Goal: Information Seeking & Learning: Check status

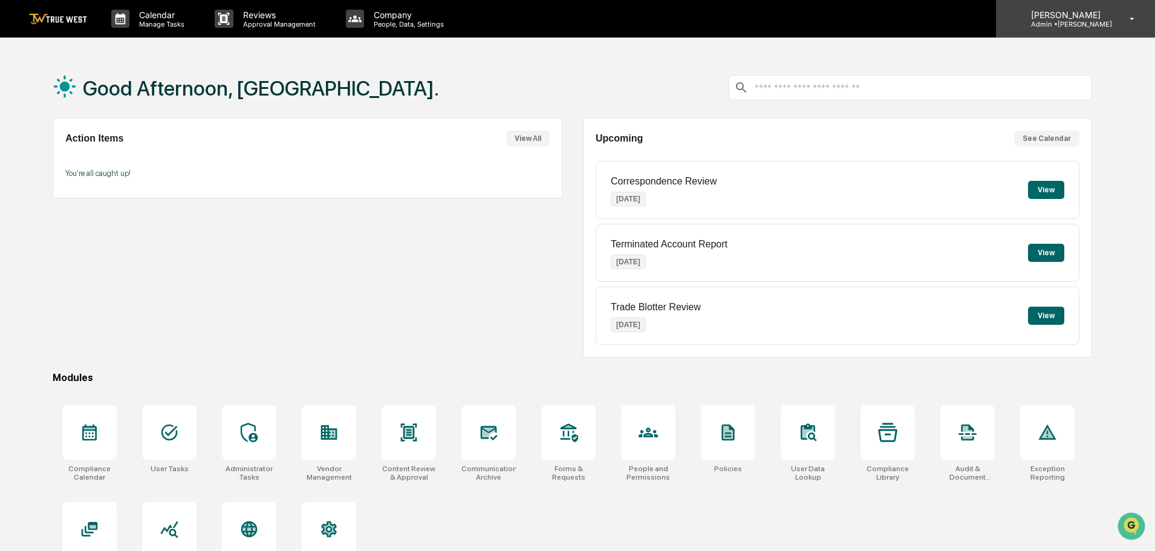
click at [1135, 21] on icon at bounding box center [1131, 18] width 21 height 11
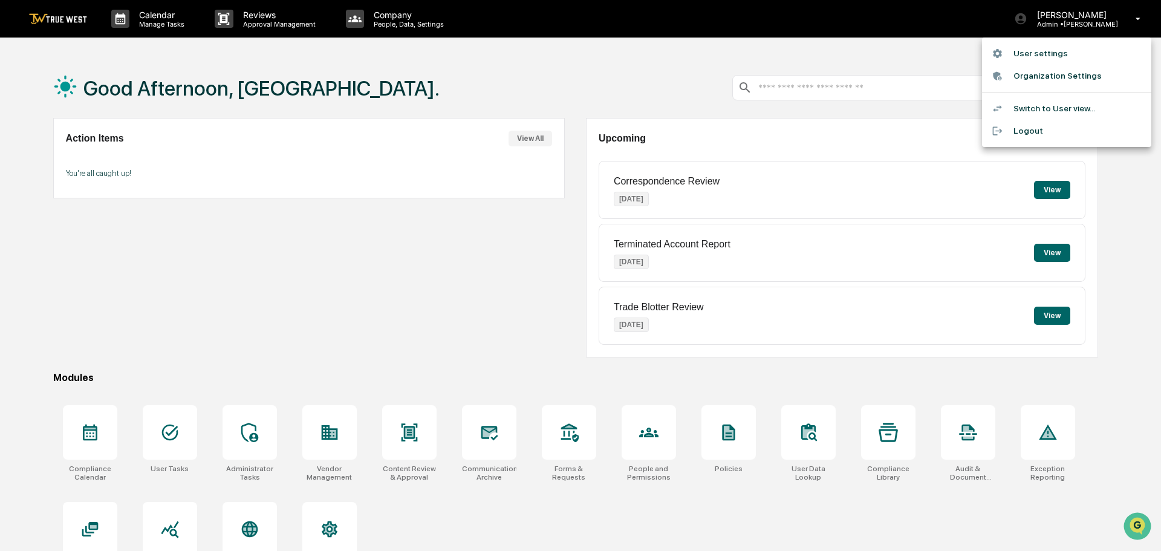
click at [342, 355] on div at bounding box center [580, 275] width 1161 height 551
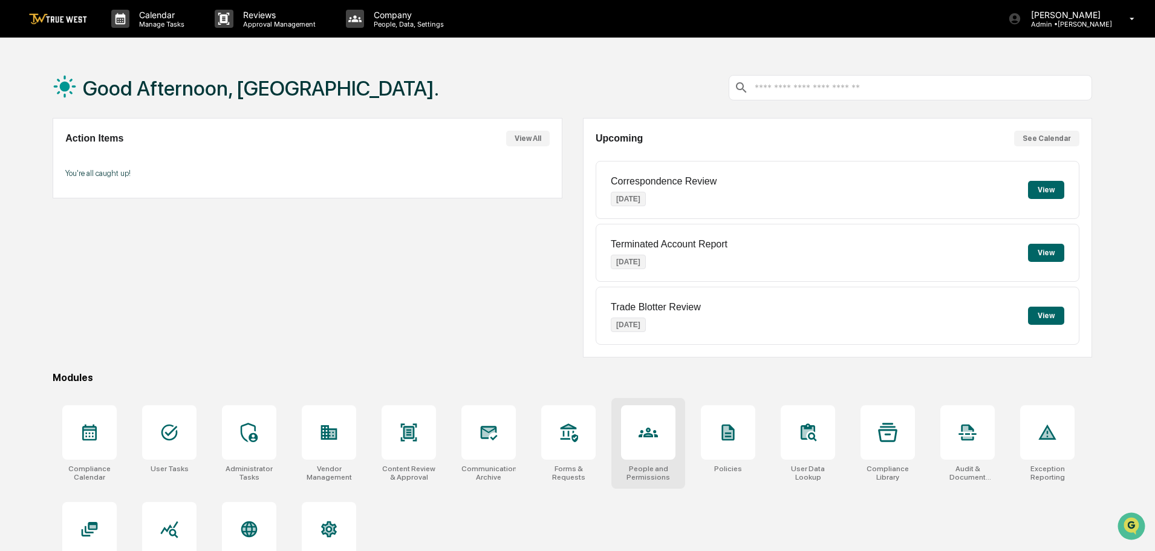
click at [639, 441] on div at bounding box center [648, 432] width 54 height 54
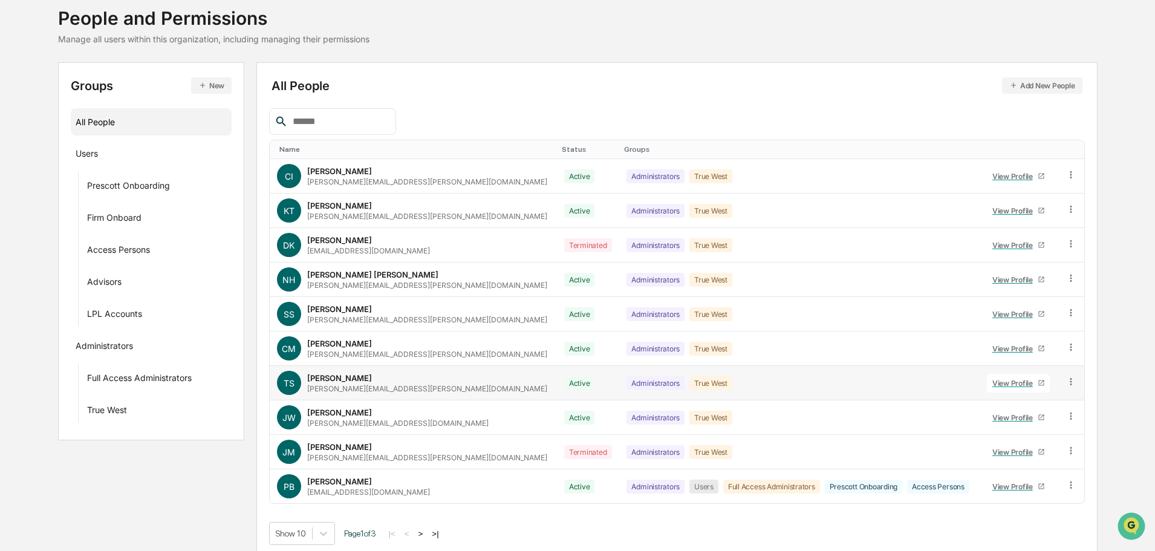
scroll to position [80, 0]
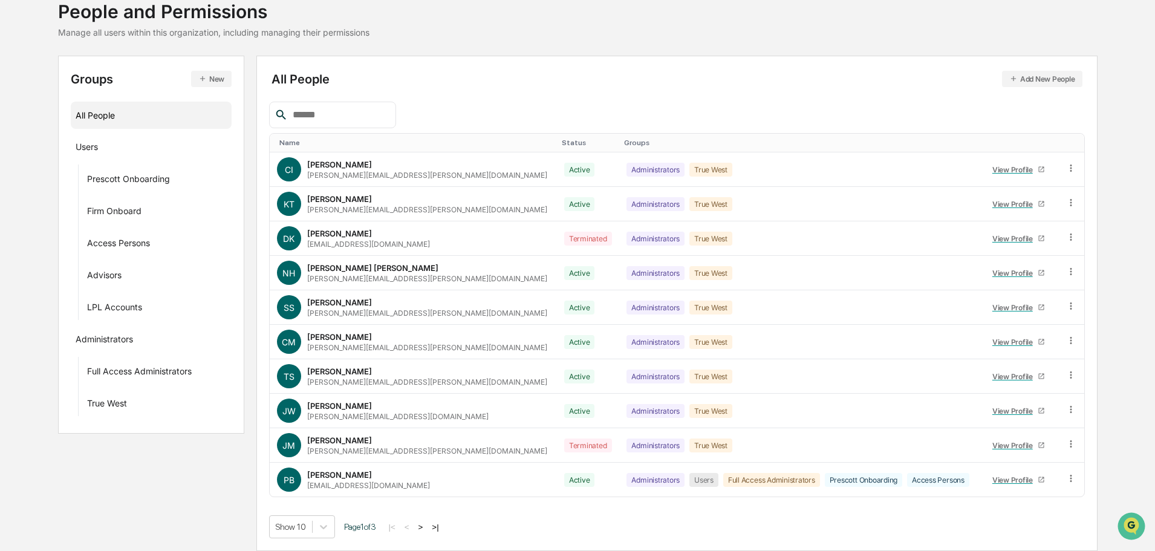
click at [424, 528] on button ">" at bounding box center [421, 527] width 12 height 10
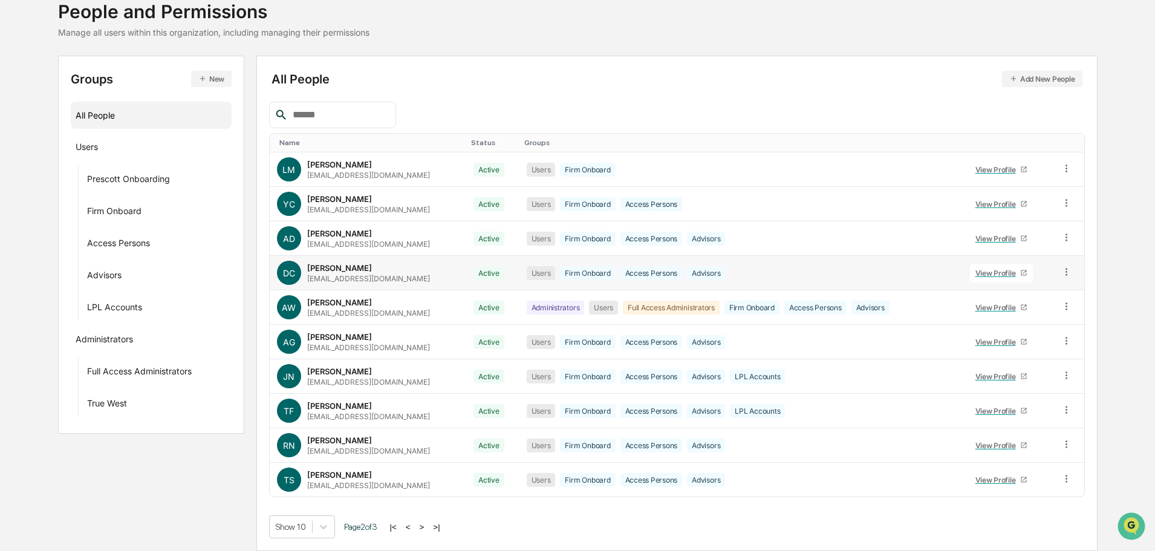
click at [1001, 273] on div "View Profile" at bounding box center [997, 272] width 45 height 9
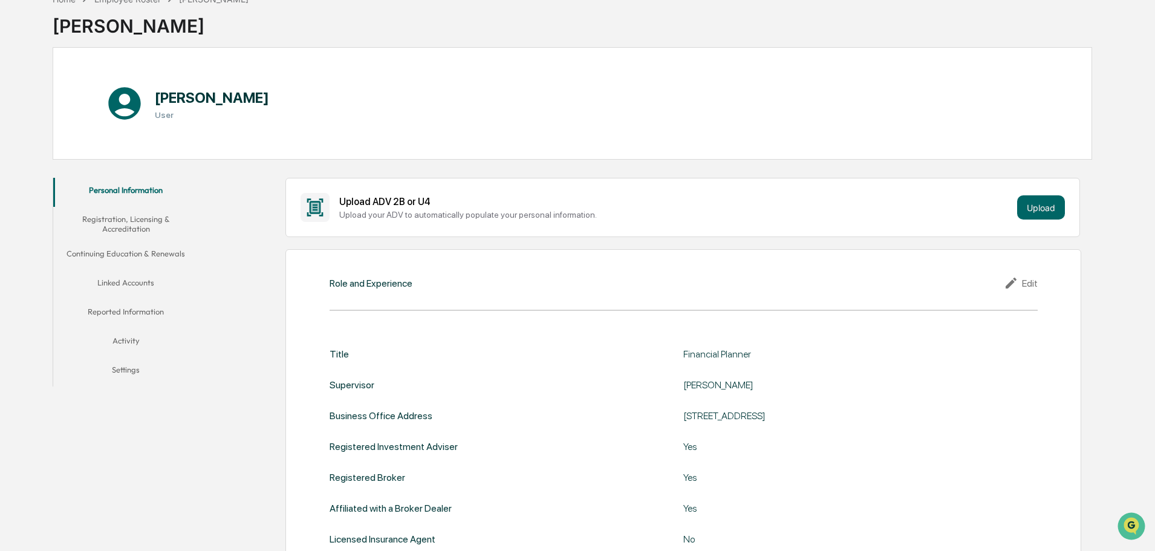
scroll to position [70, 0]
click at [136, 253] on button "Continuing Education & Renewals" at bounding box center [125, 256] width 145 height 29
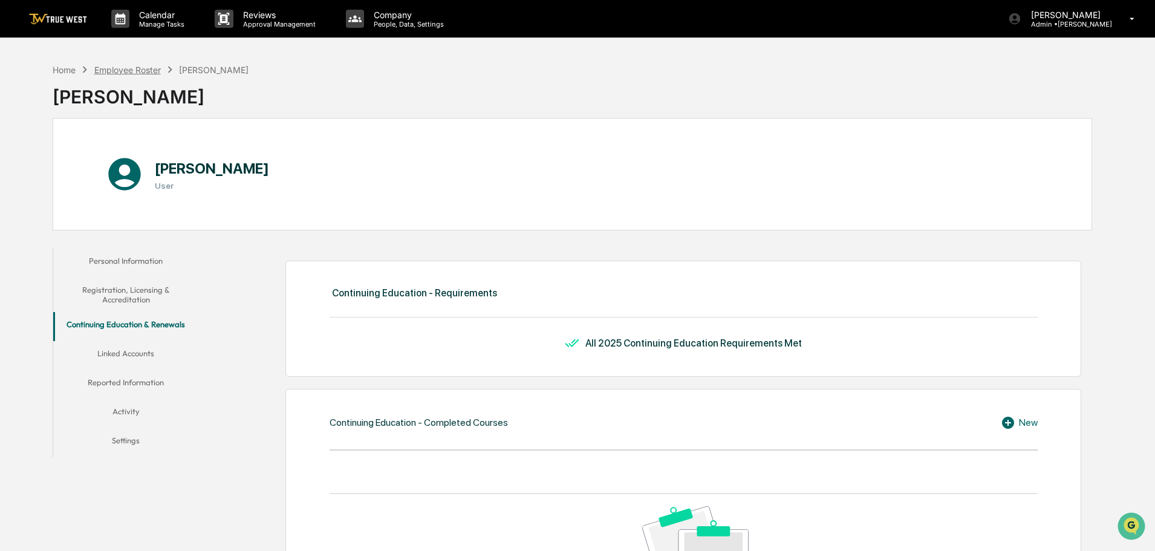
click at [136, 67] on div "Employee Roster" at bounding box center [127, 70] width 67 height 10
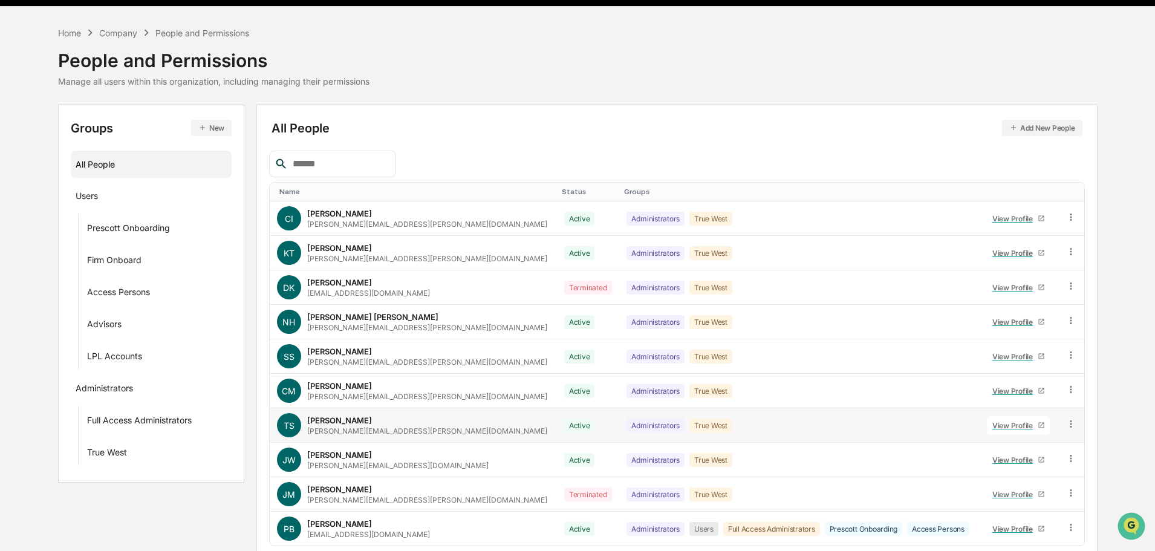
scroll to position [80, 0]
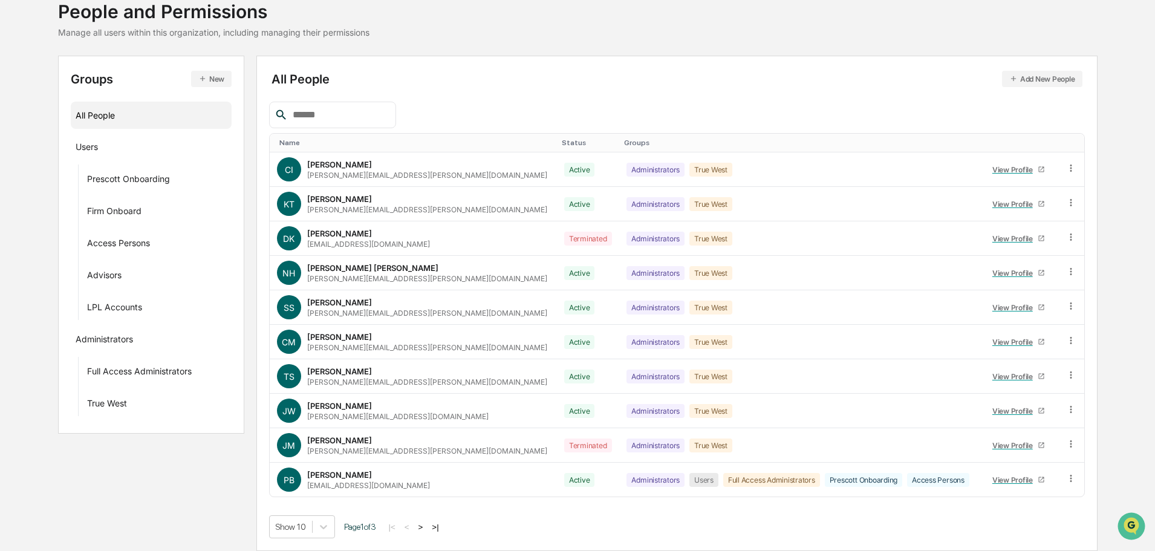
click at [427, 525] on button ">" at bounding box center [421, 527] width 12 height 10
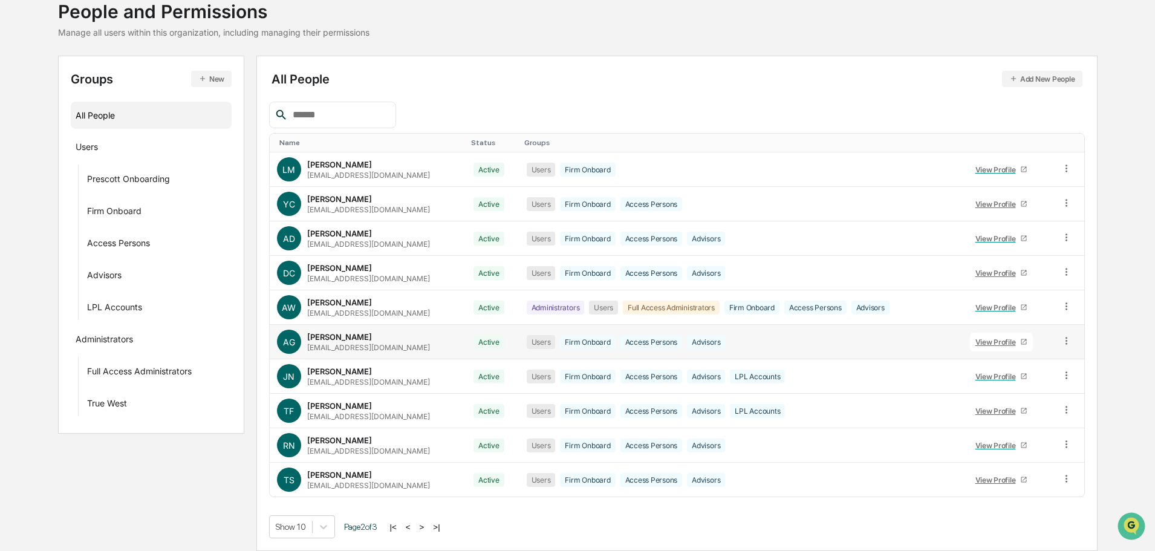
click at [994, 345] on div "View Profile" at bounding box center [997, 341] width 45 height 9
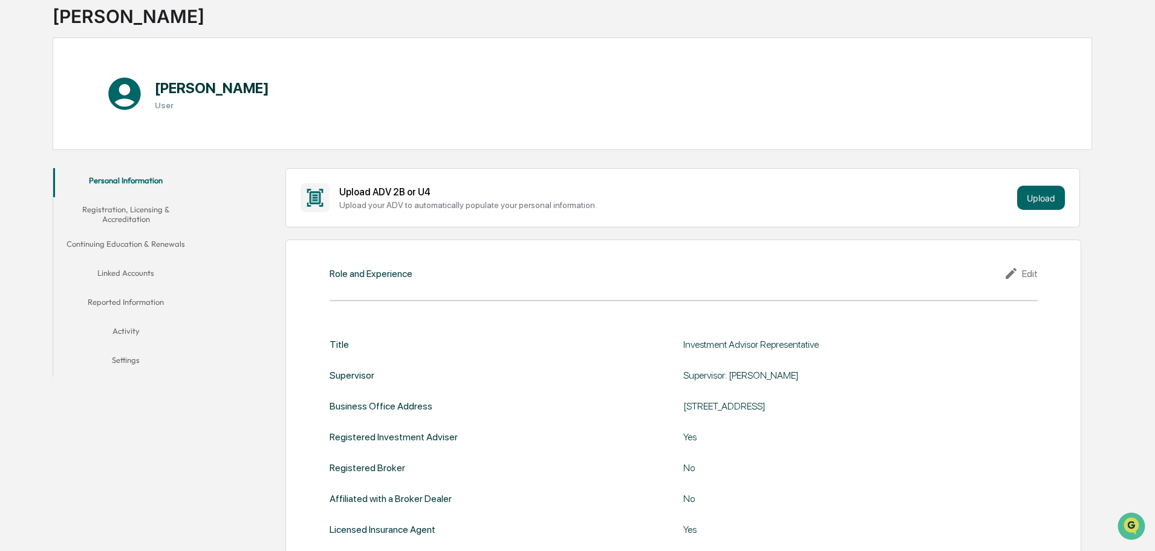
click at [130, 241] on button "Continuing Education & Renewals" at bounding box center [125, 246] width 145 height 29
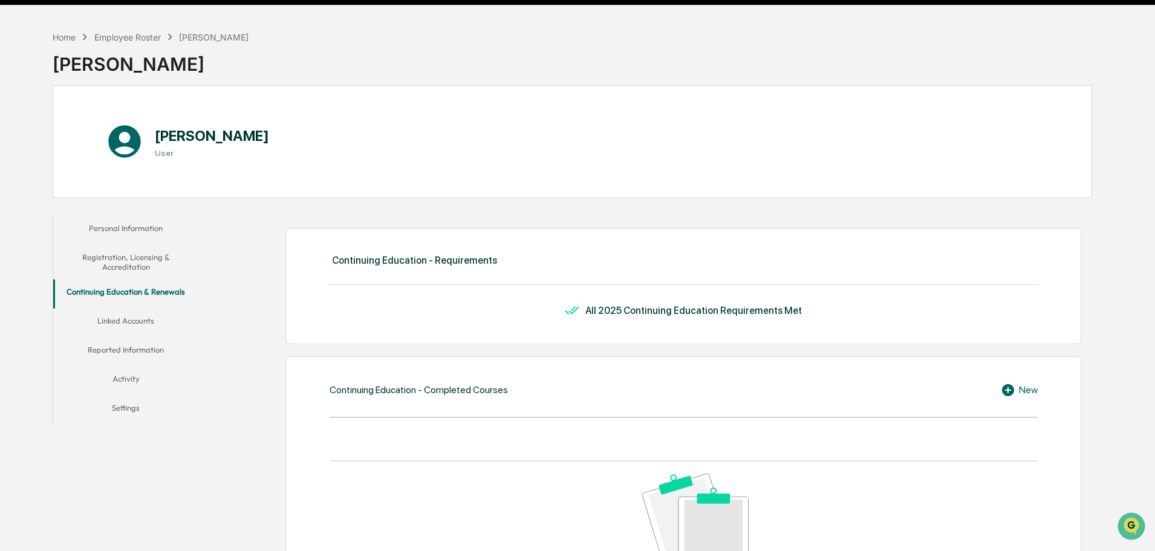
scroll to position [31, 0]
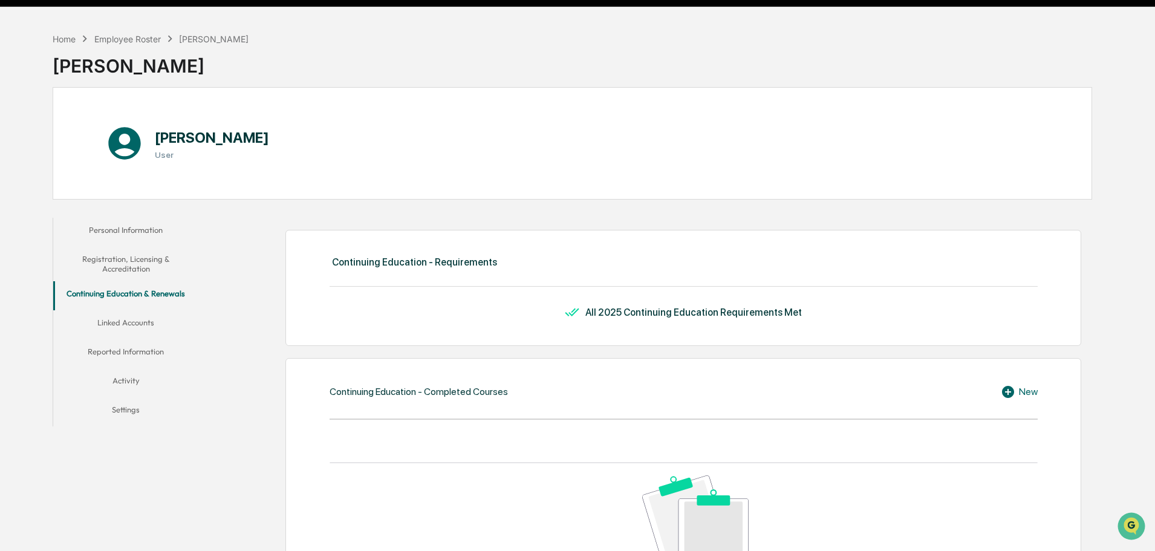
click at [675, 312] on div "All 2025 Continuing Education Requirements Met" at bounding box center [693, 312] width 216 height 11
click at [575, 309] on icon at bounding box center [574, 312] width 18 height 15
drag, startPoint x: 575, startPoint y: 309, endPoint x: 553, endPoint y: 312, distance: 22.0
click at [576, 309] on icon at bounding box center [574, 312] width 18 height 15
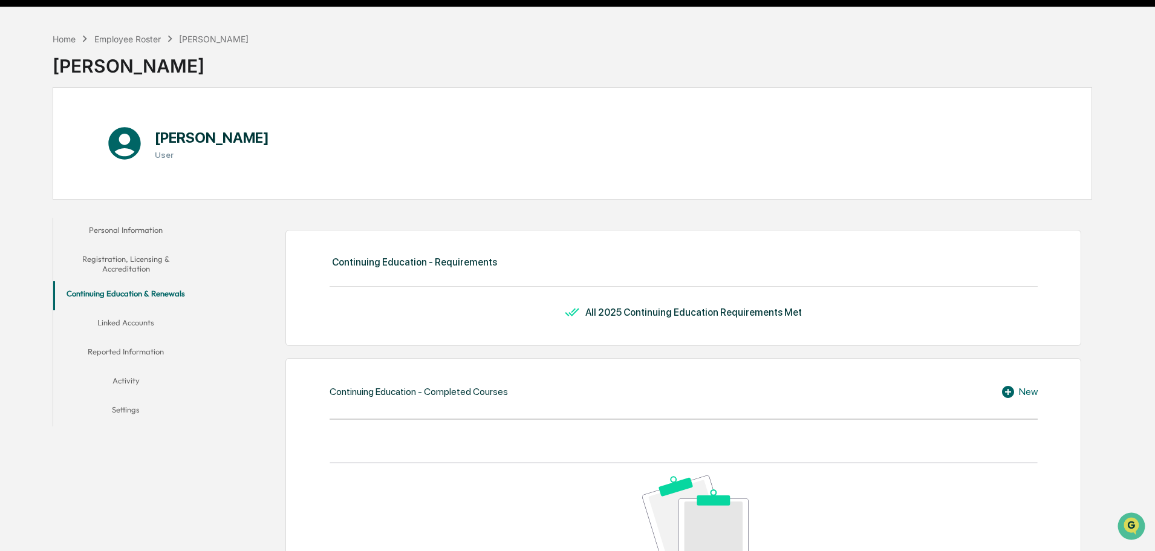
click at [107, 351] on button "Reported Information" at bounding box center [125, 353] width 145 height 29
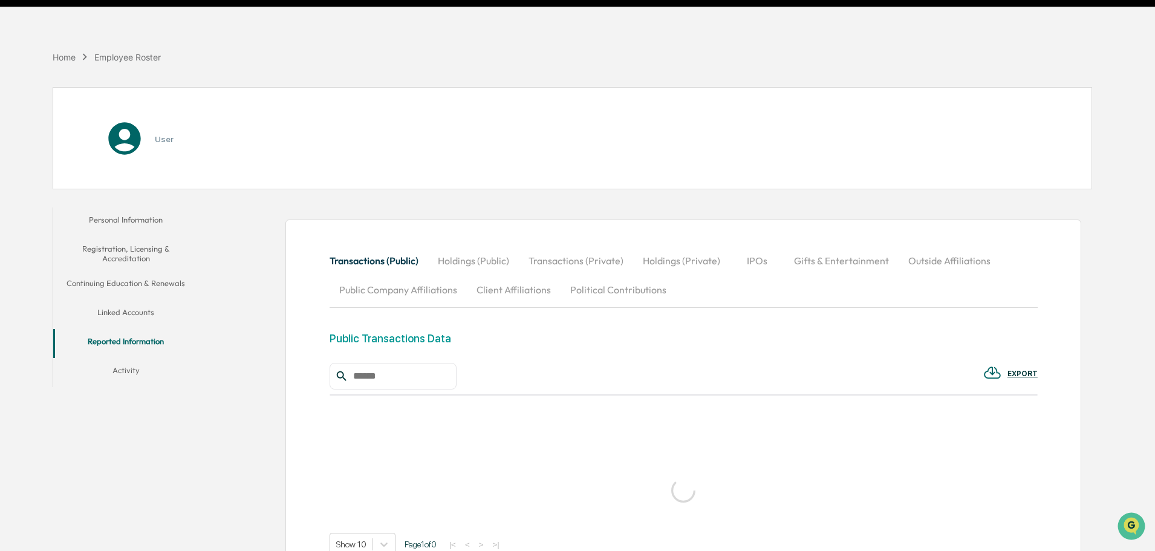
click at [120, 251] on button "Registration, Licensing & Accreditation" at bounding box center [125, 253] width 145 height 34
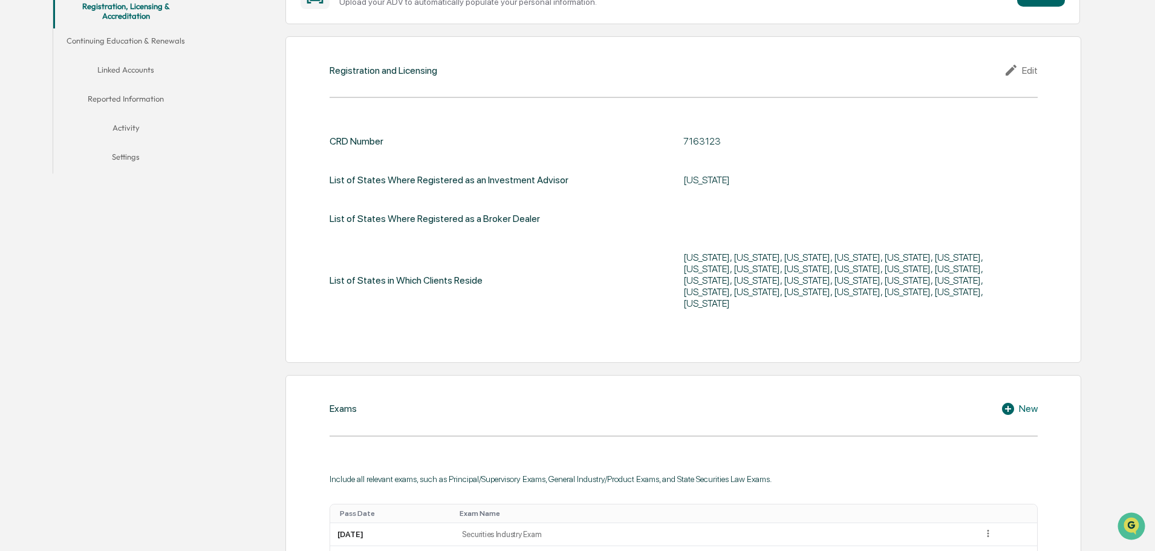
scroll to position [283, 0]
click at [707, 140] on div "7163123" at bounding box center [834, 141] width 302 height 11
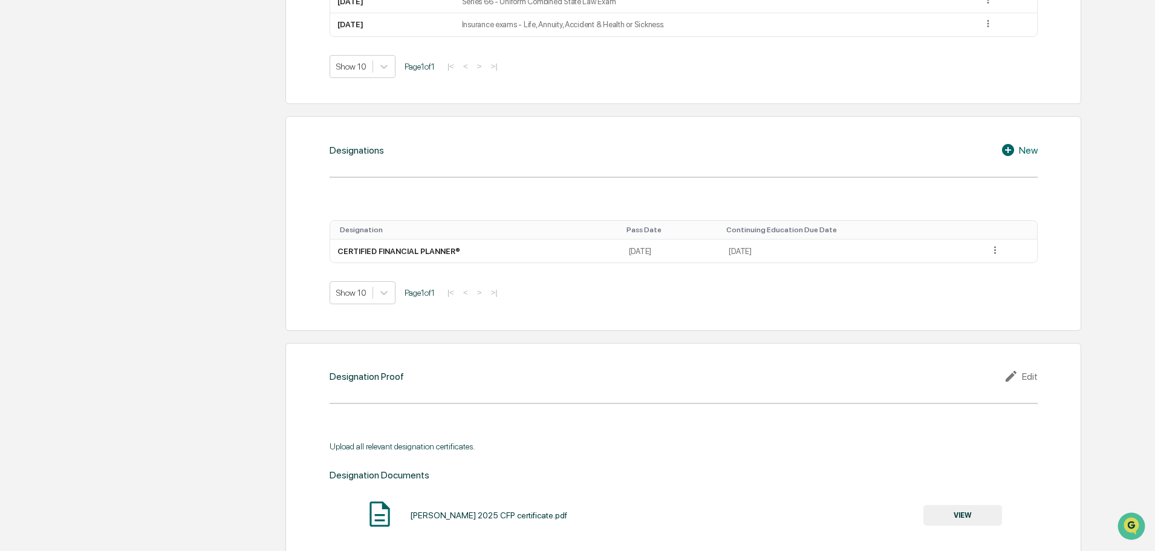
scroll to position [887, 0]
drag, startPoint x: 594, startPoint y: 241, endPoint x: 669, endPoint y: 236, distance: 75.8
click at [669, 239] on tr "CERTIFIED FINANCIAL PLANNER® [DATE] [DATE]" at bounding box center [683, 250] width 707 height 23
click at [722, 239] on td "[DATE]" at bounding box center [671, 250] width 100 height 23
drag, startPoint x: 753, startPoint y: 238, endPoint x: 831, endPoint y: 236, distance: 78.0
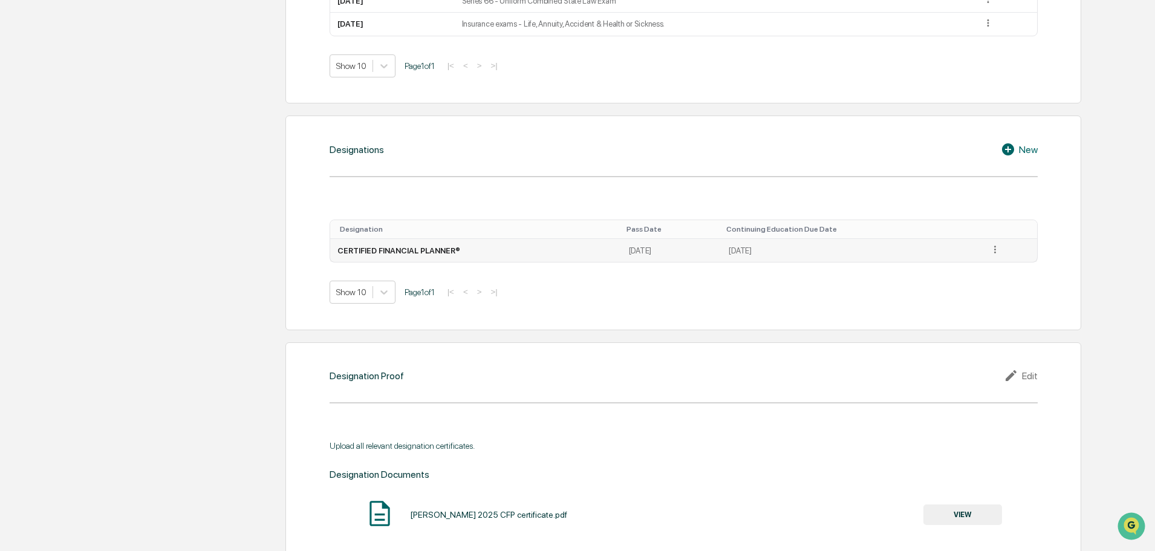
click at [831, 239] on td "[DATE]" at bounding box center [851, 250] width 261 height 23
click at [461, 510] on div "[PERSON_NAME] 2025 CFP certificate.pdf" at bounding box center [488, 515] width 157 height 10
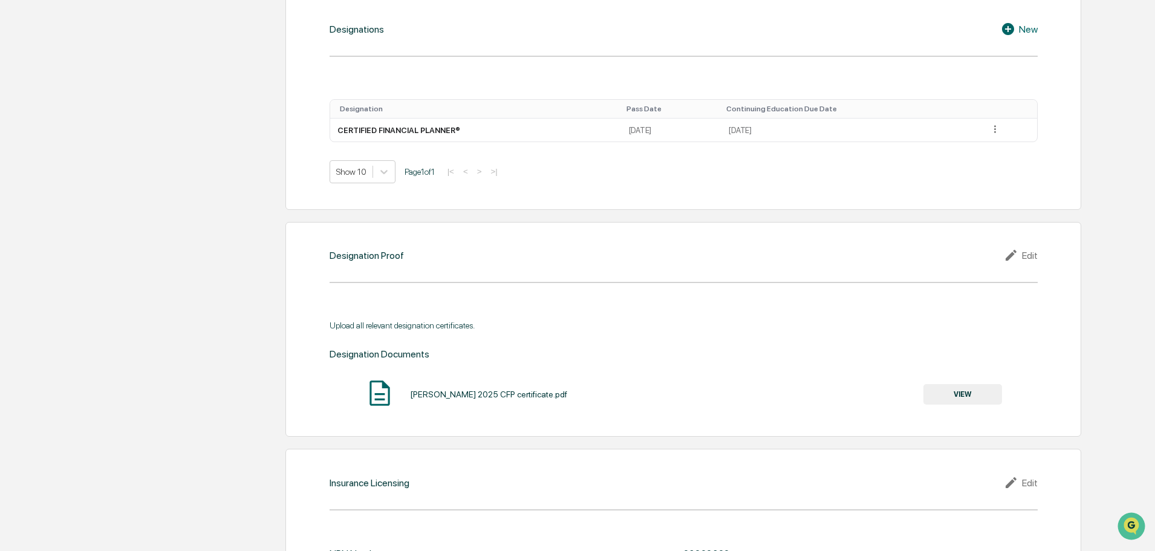
scroll to position [1008, 0]
click at [988, 390] on button "VIEW" at bounding box center [962, 393] width 79 height 21
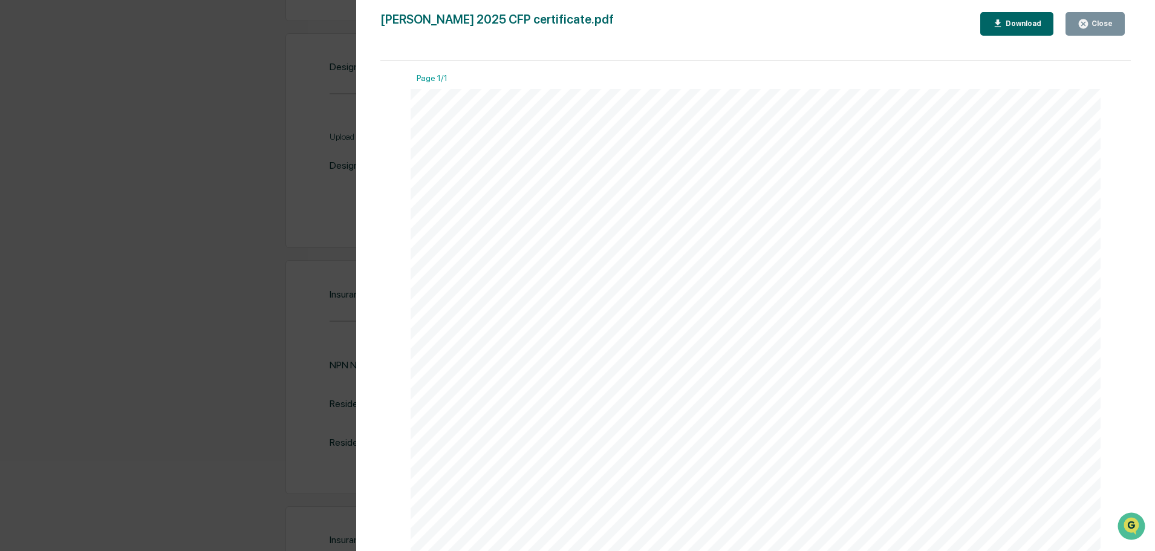
scroll to position [1195, 0]
click at [1099, 31] on button "Close" at bounding box center [1094, 24] width 59 height 24
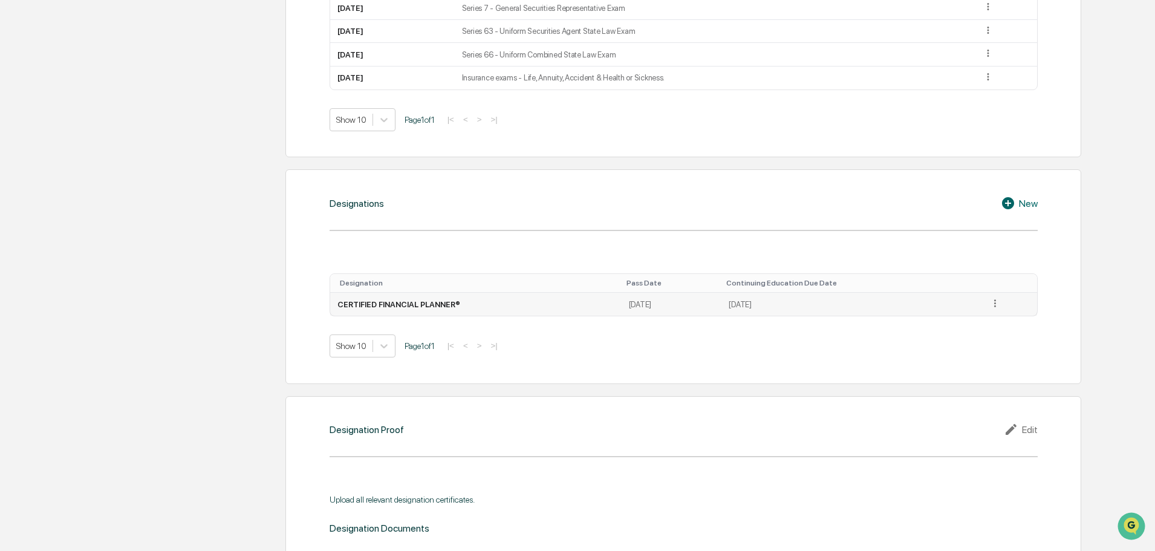
scroll to position [832, 0]
drag, startPoint x: 754, startPoint y: 292, endPoint x: 804, endPoint y: 292, distance: 49.6
click at [804, 293] on td "[DATE]" at bounding box center [851, 304] width 261 height 23
copy td "[DATE]"
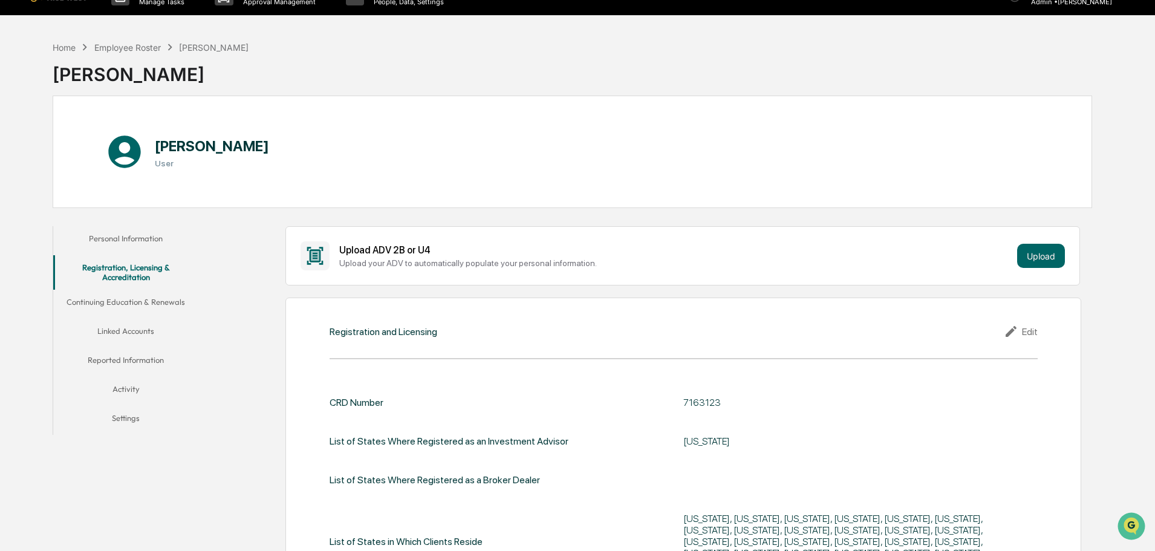
scroll to position [0, 0]
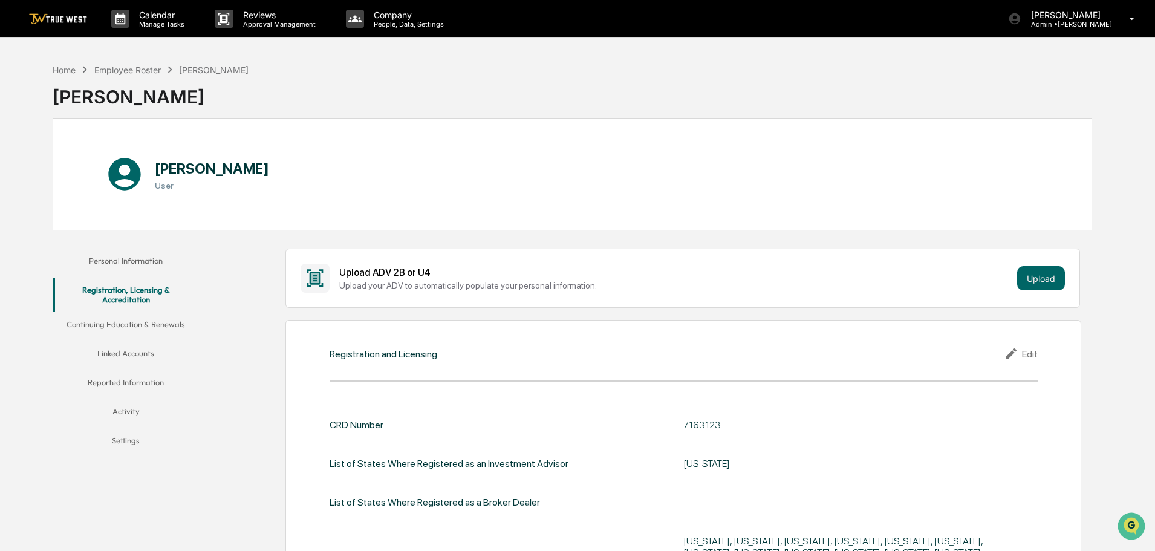
click at [123, 70] on div "Employee Roster" at bounding box center [127, 70] width 67 height 10
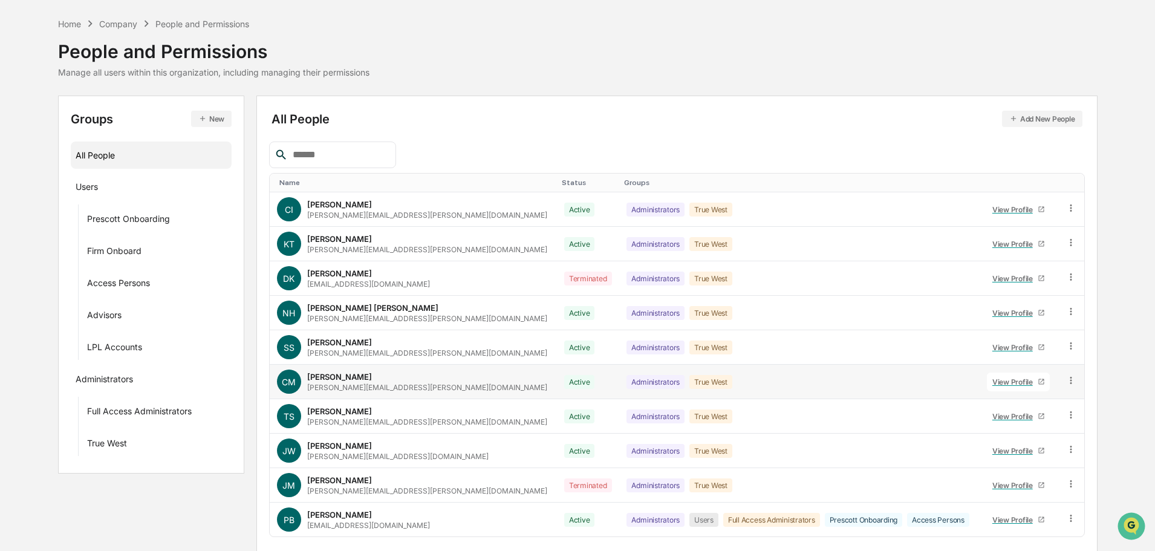
scroll to position [80, 0]
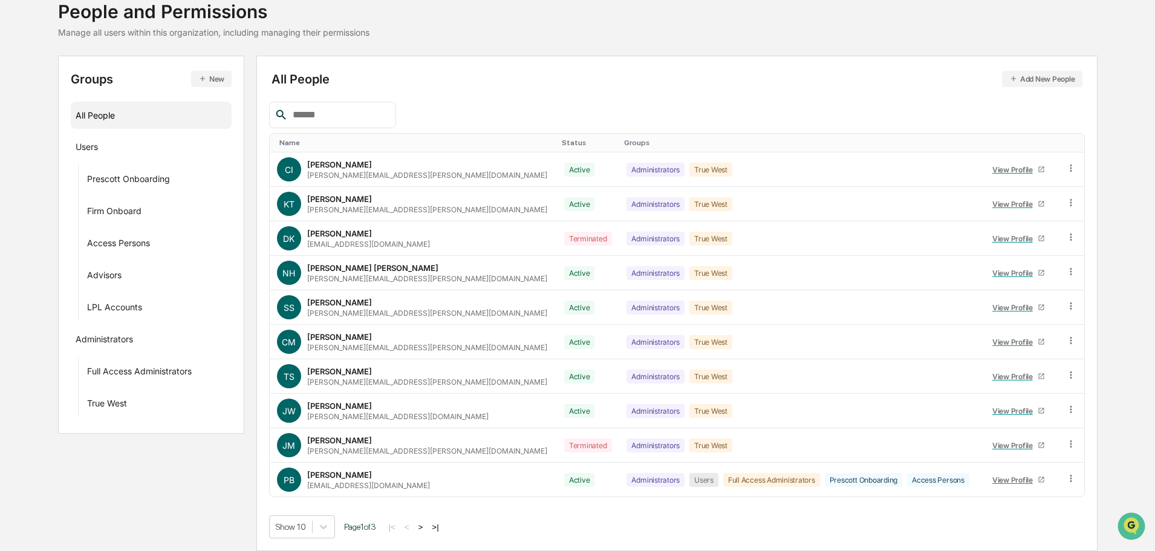
click at [421, 527] on button ">" at bounding box center [421, 527] width 12 height 10
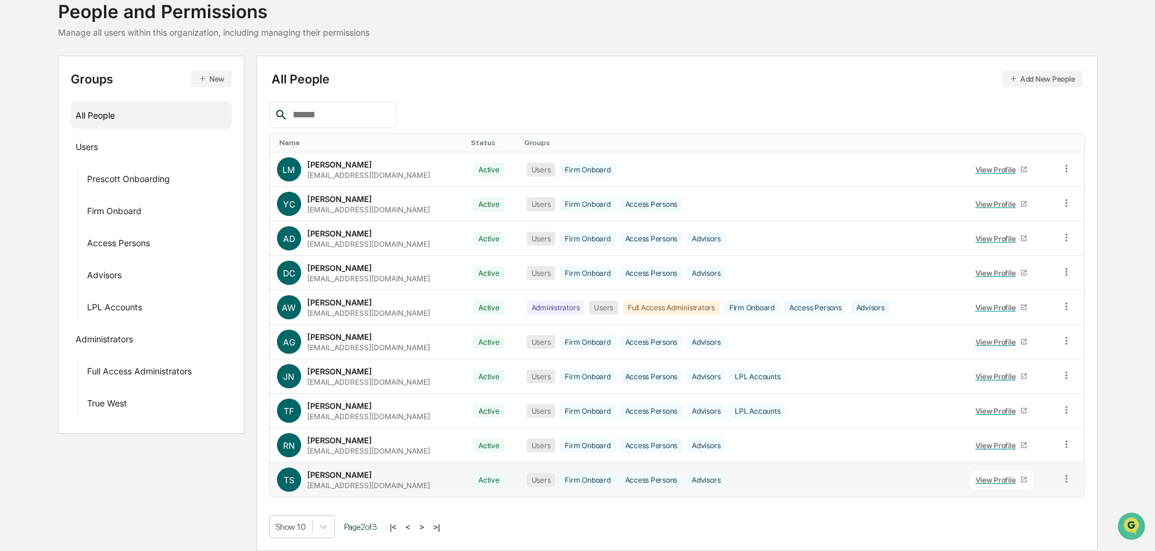
click at [993, 481] on div "View Profile" at bounding box center [997, 479] width 45 height 9
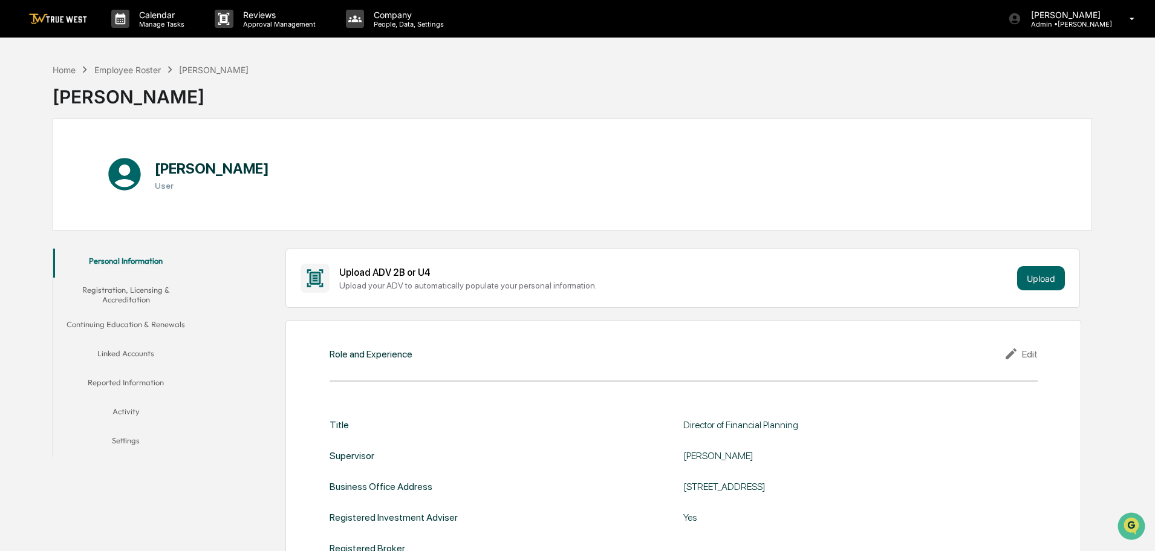
click at [126, 296] on button "Registration, Licensing & Accreditation" at bounding box center [125, 294] width 145 height 34
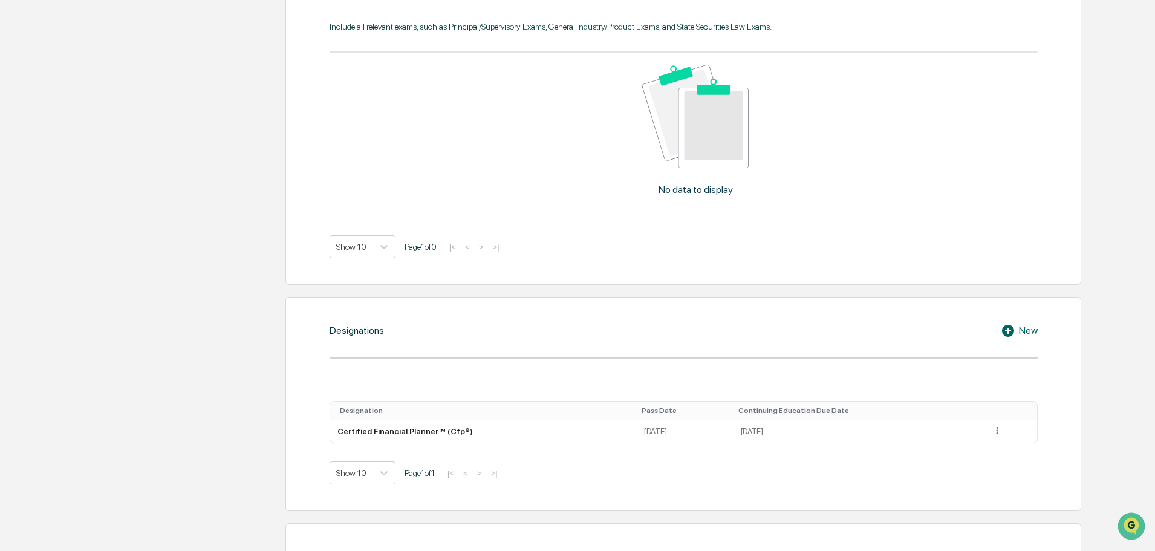
scroll to position [725, 0]
drag, startPoint x: 749, startPoint y: 432, endPoint x: 815, endPoint y: 432, distance: 65.9
click at [815, 432] on td "[DATE]" at bounding box center [858, 431] width 251 height 23
click at [171, 374] on div "Personal Information Registration, Licensing & Accreditation Continuing Educati…" at bounding box center [572, 421] width 1039 height 1806
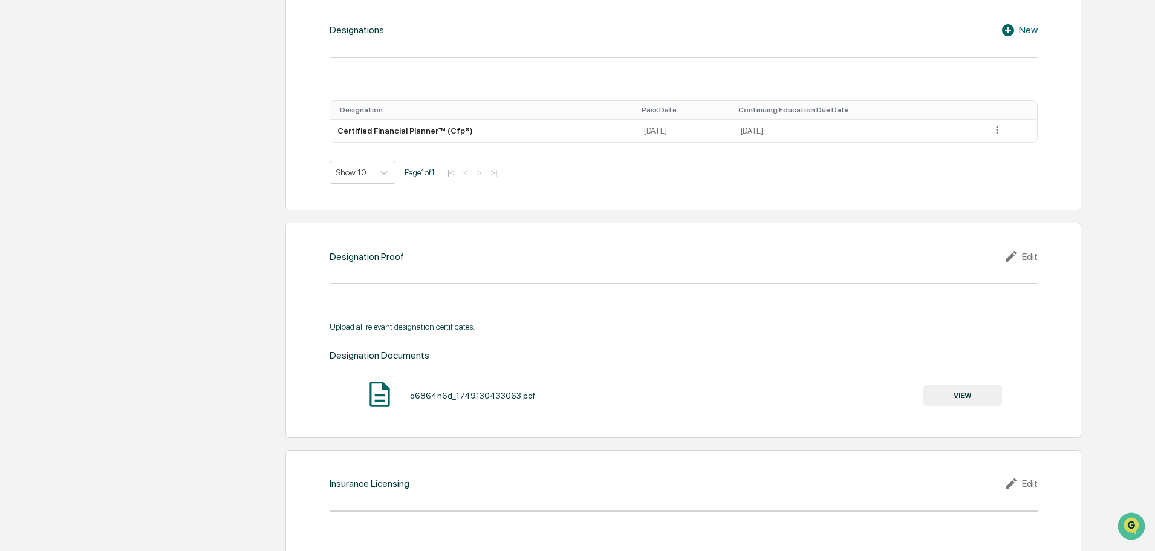
scroll to position [1027, 0]
click at [970, 398] on button "VIEW" at bounding box center [962, 393] width 79 height 21
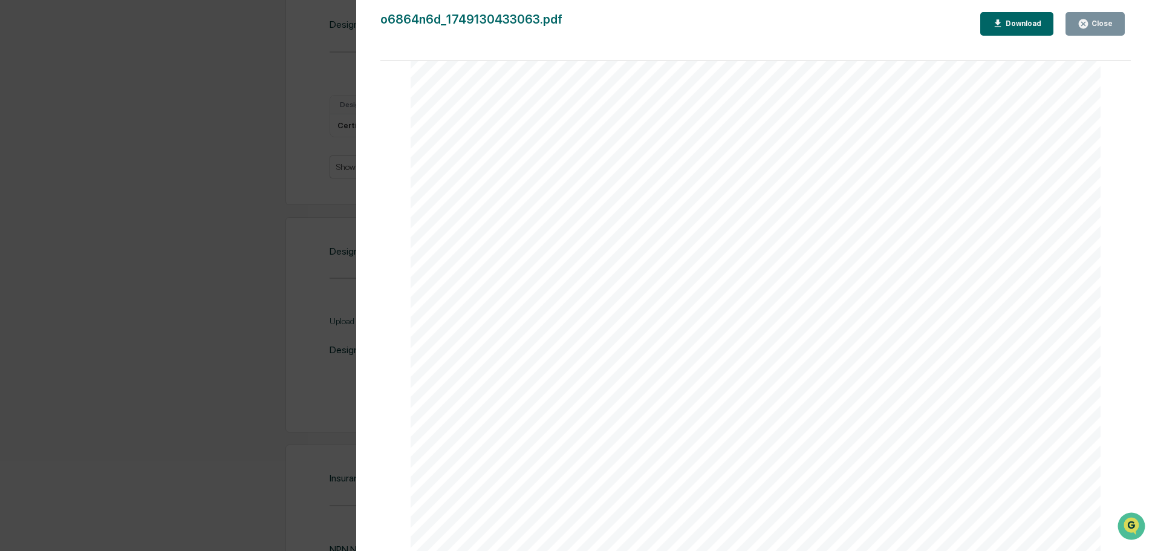
scroll to position [1031, 0]
drag, startPoint x: 1112, startPoint y: 23, endPoint x: 1101, endPoint y: 28, distance: 12.5
click at [1110, 25] on div "Close" at bounding box center [1101, 23] width 24 height 8
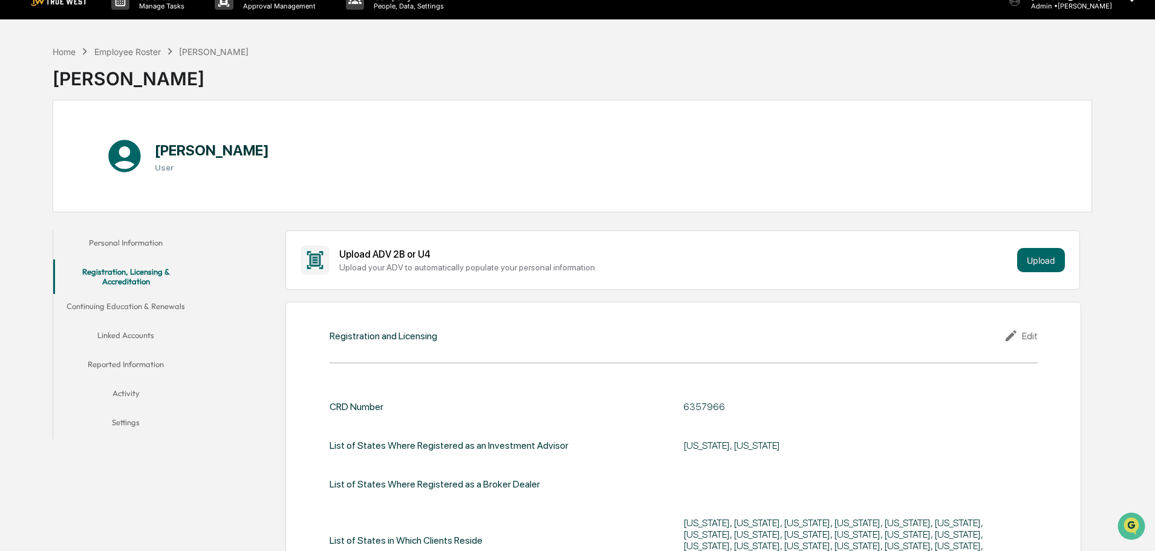
scroll to position [0, 0]
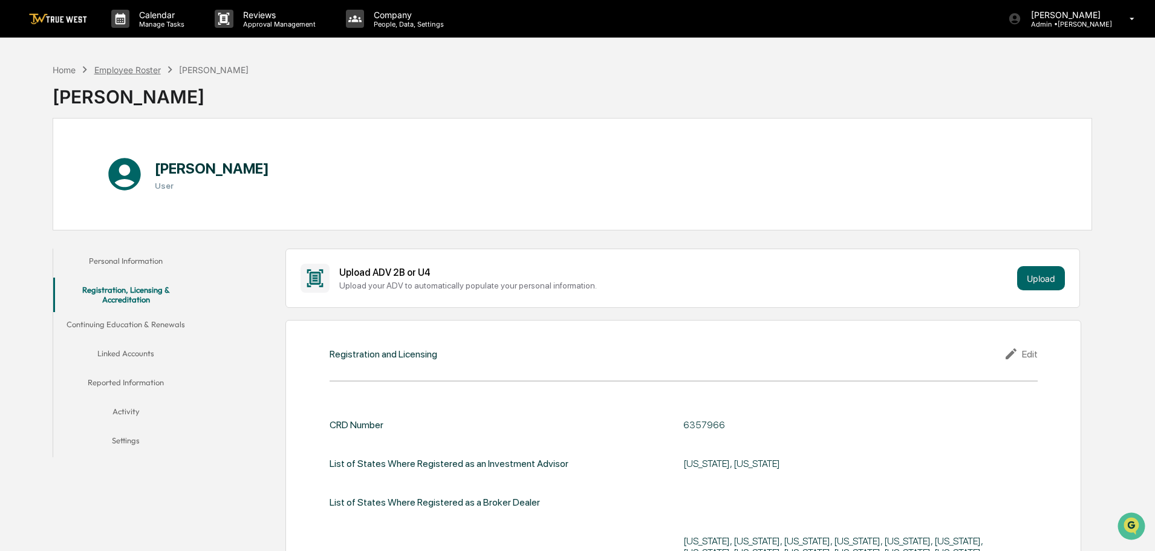
click at [143, 69] on div "Employee Roster" at bounding box center [127, 70] width 67 height 10
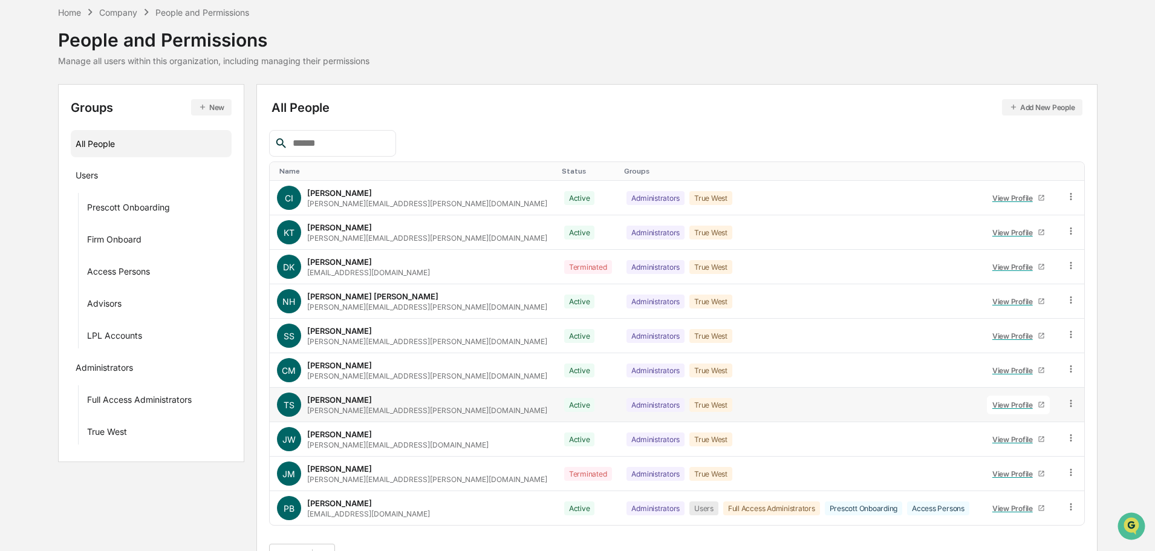
scroll to position [80, 0]
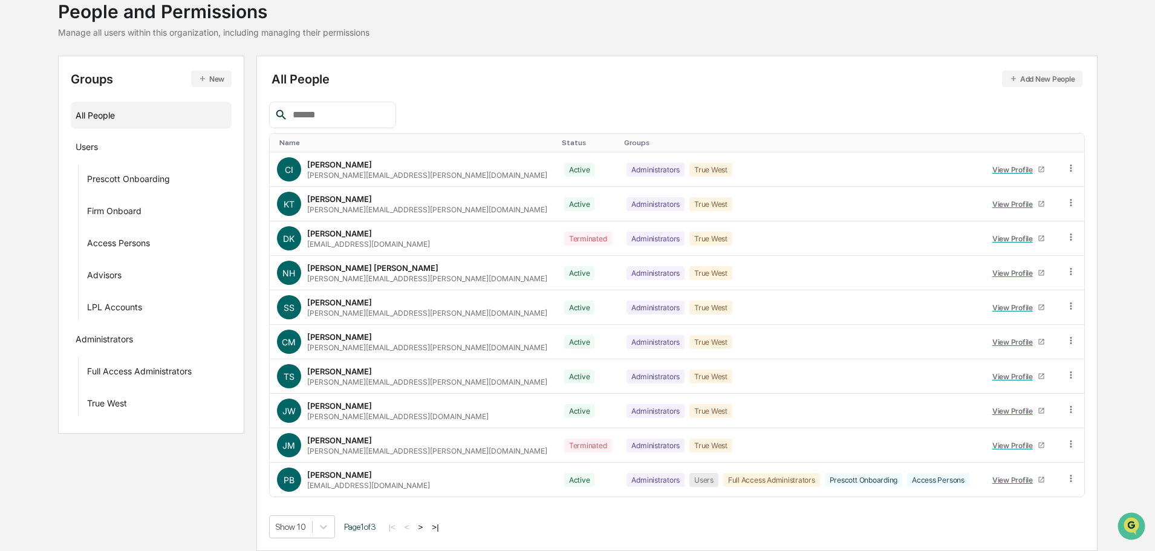
click at [423, 526] on button ">" at bounding box center [421, 527] width 12 height 10
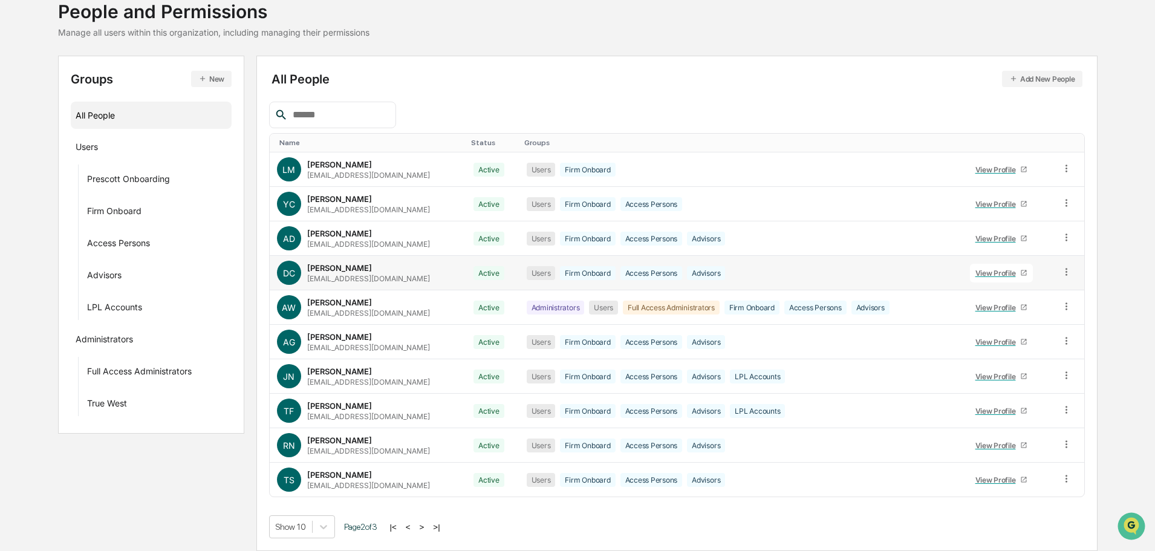
click at [1002, 272] on div "View Profile" at bounding box center [997, 272] width 45 height 9
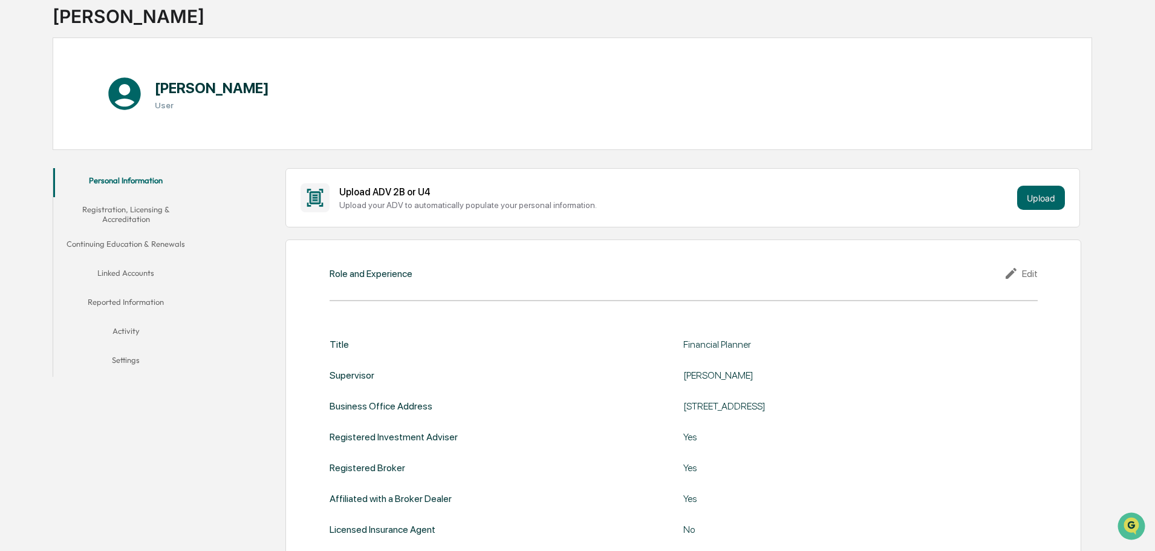
click at [124, 216] on button "Registration, Licensing & Accreditation" at bounding box center [125, 214] width 145 height 34
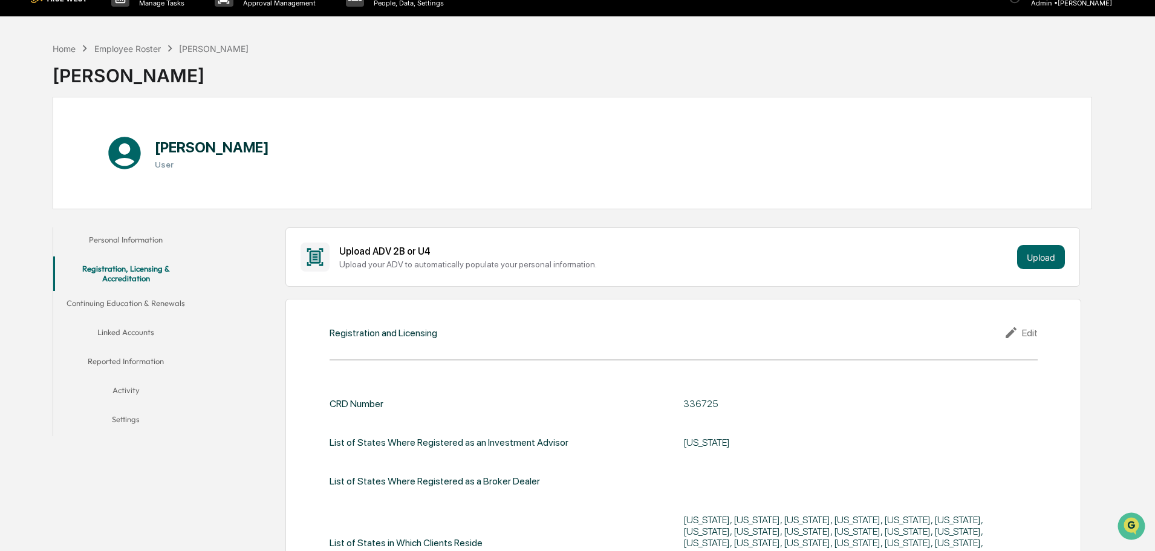
scroll to position [21, 0]
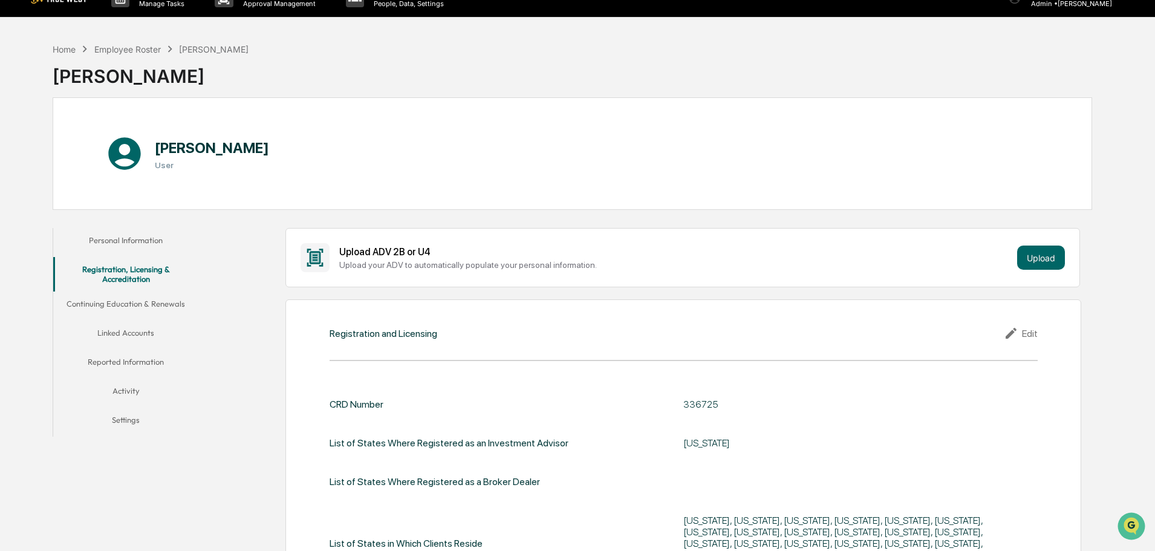
click at [134, 245] on button "Personal Information" at bounding box center [125, 242] width 145 height 29
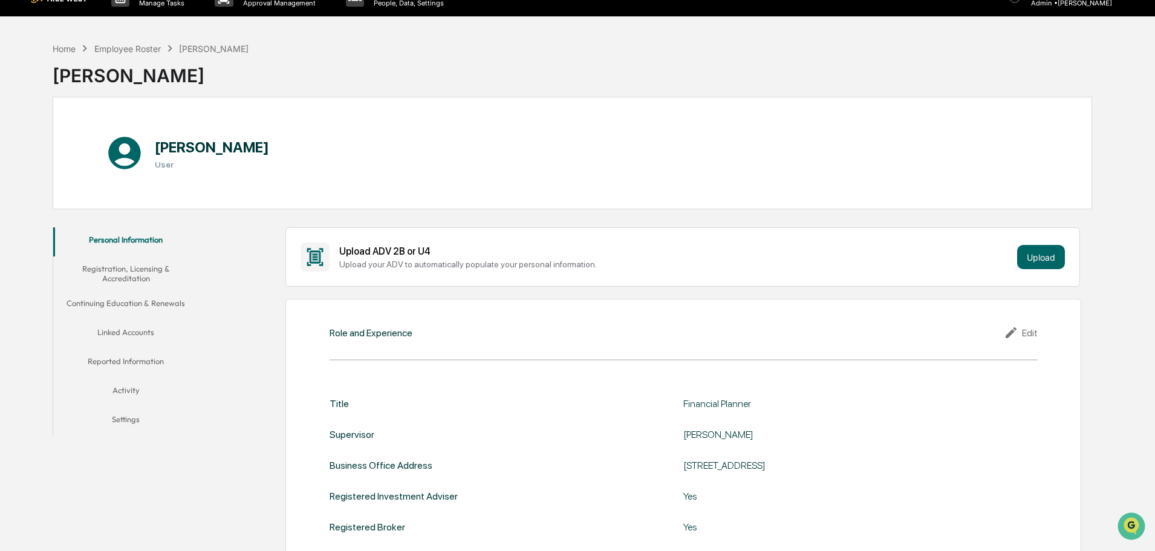
scroll to position [21, 0]
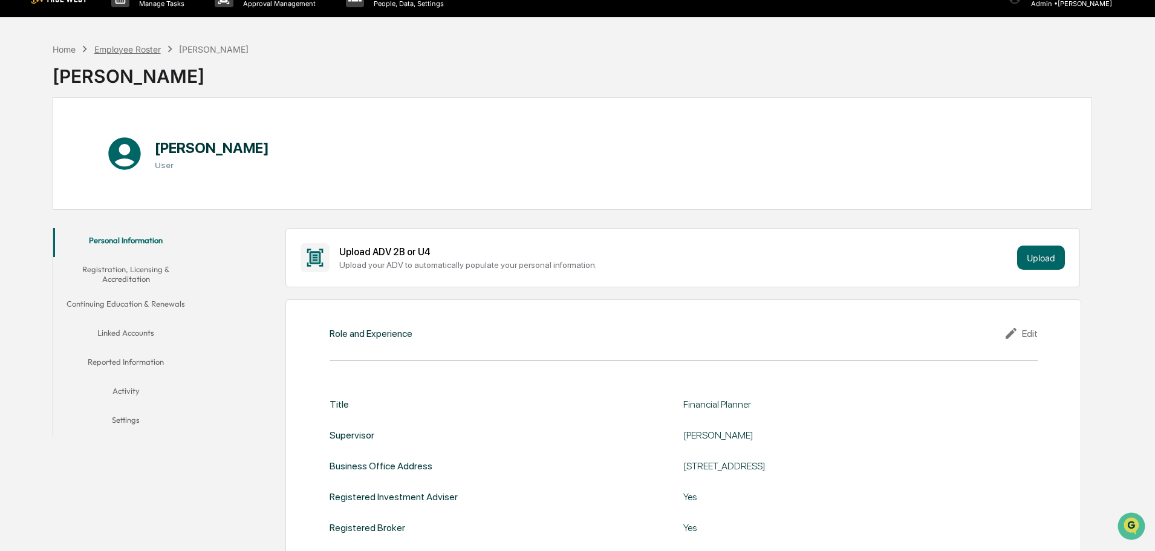
click at [139, 48] on div "Employee Roster" at bounding box center [127, 49] width 67 height 10
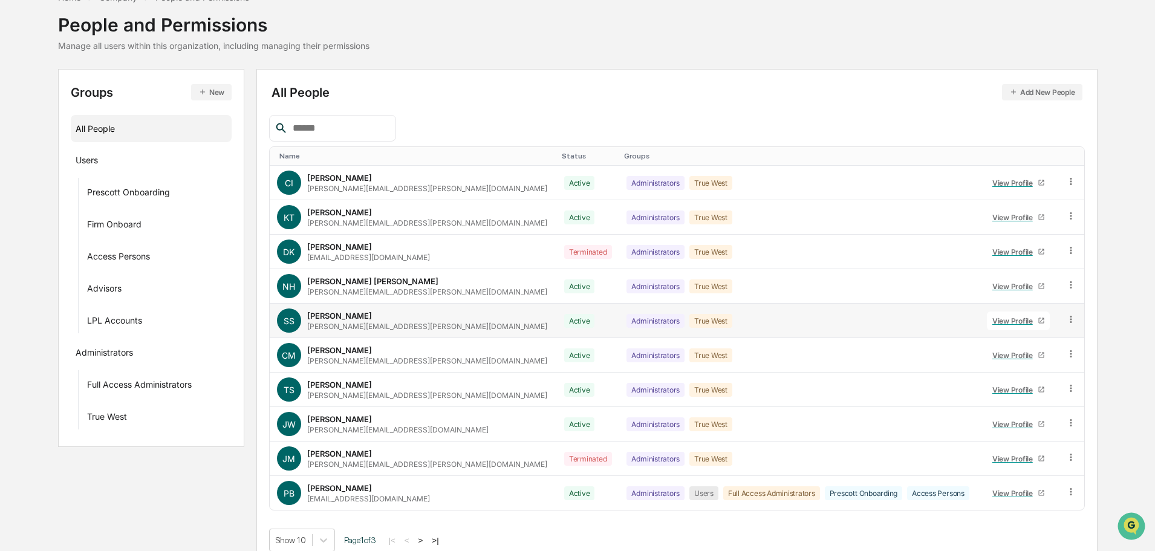
scroll to position [80, 0]
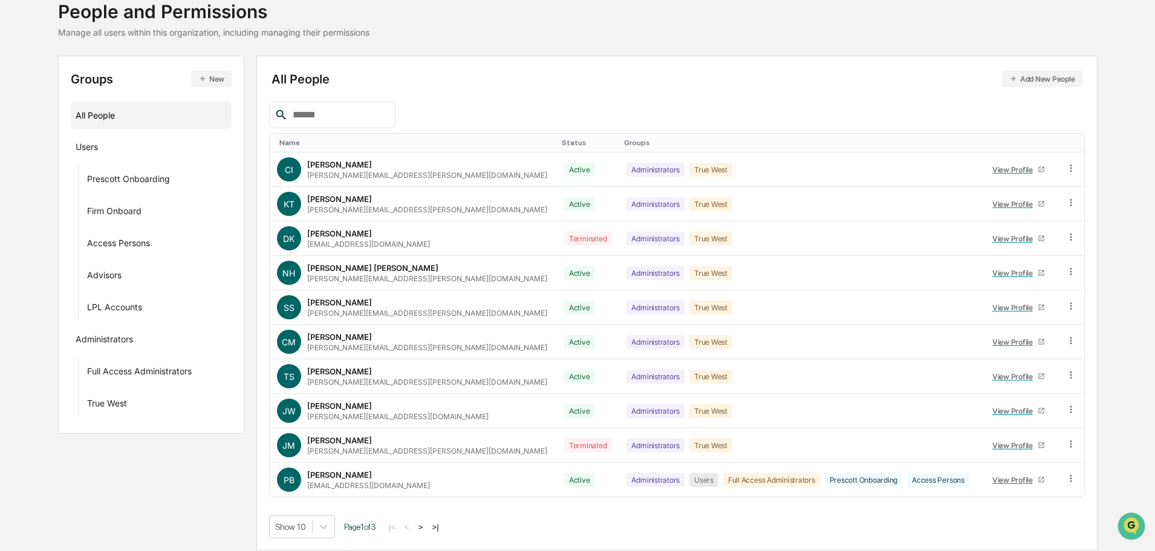
click at [425, 526] on button ">" at bounding box center [421, 527] width 12 height 10
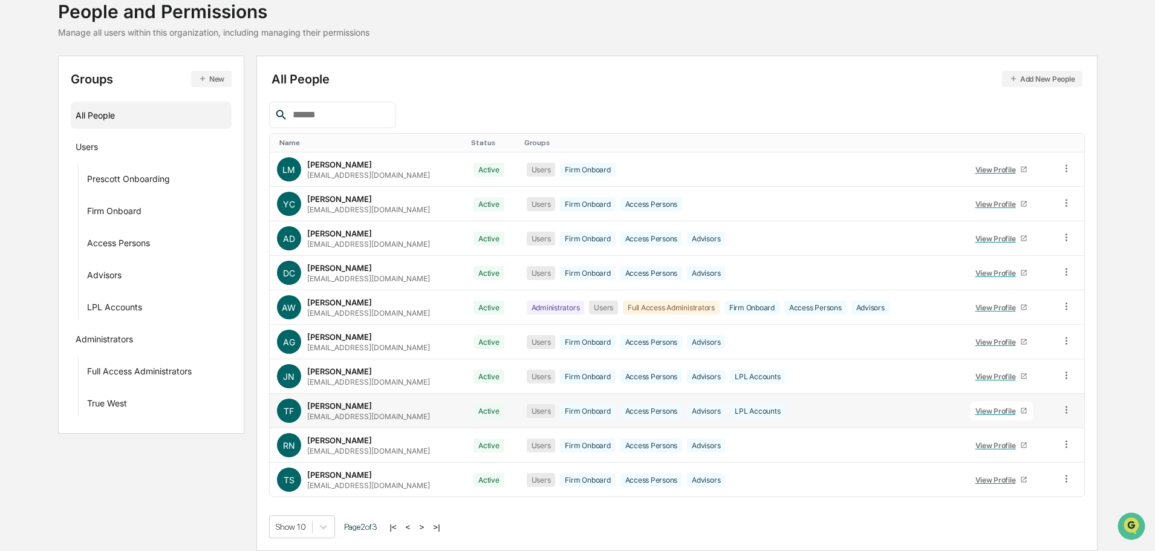
click at [998, 412] on div "View Profile" at bounding box center [997, 410] width 45 height 9
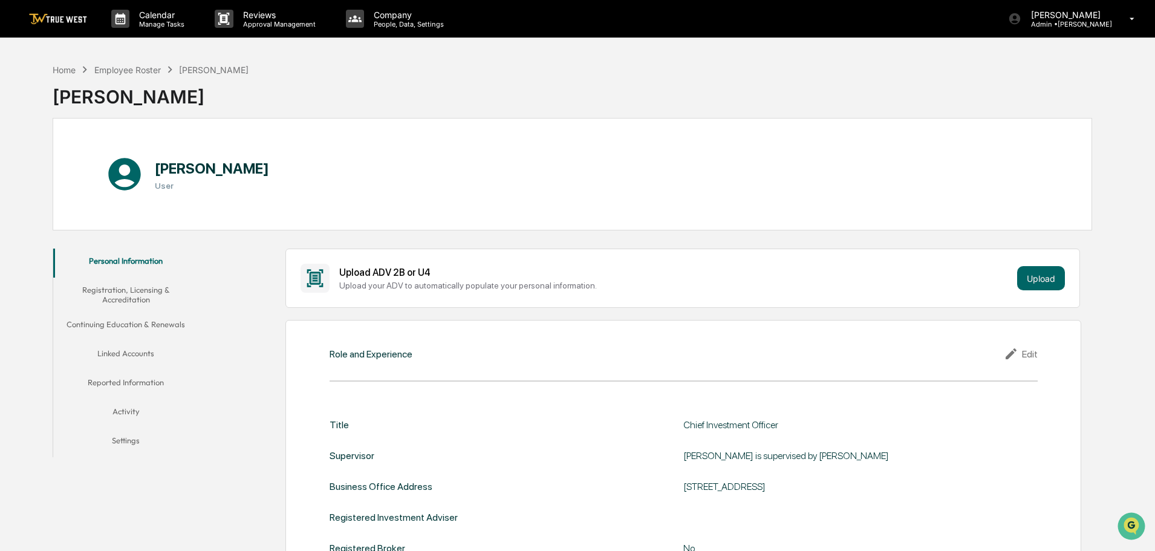
click at [119, 291] on button "Registration, Licensing & Accreditation" at bounding box center [125, 294] width 145 height 34
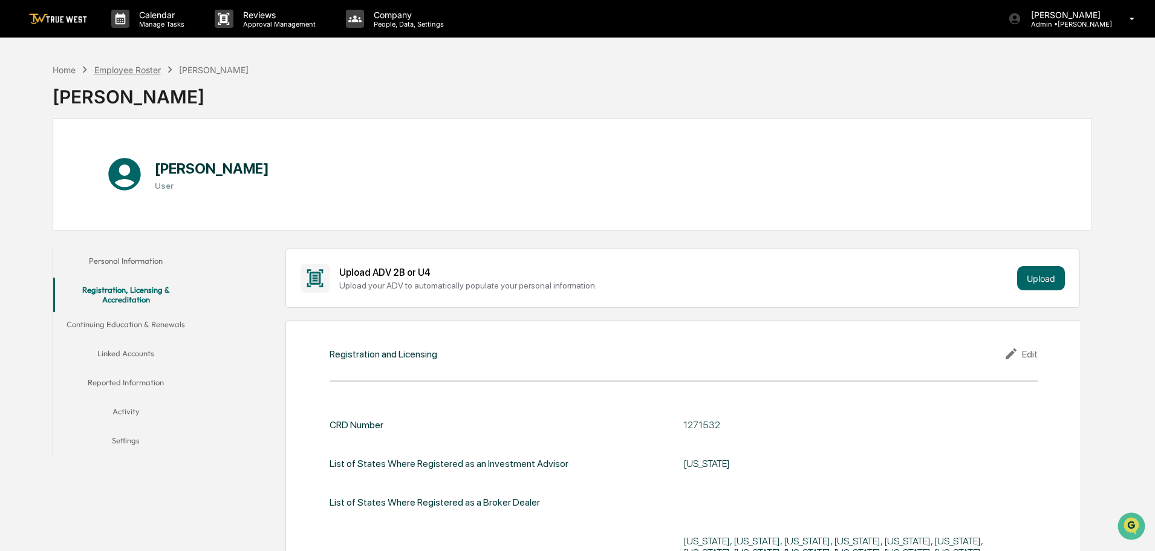
click at [133, 72] on div "Employee Roster" at bounding box center [127, 70] width 67 height 10
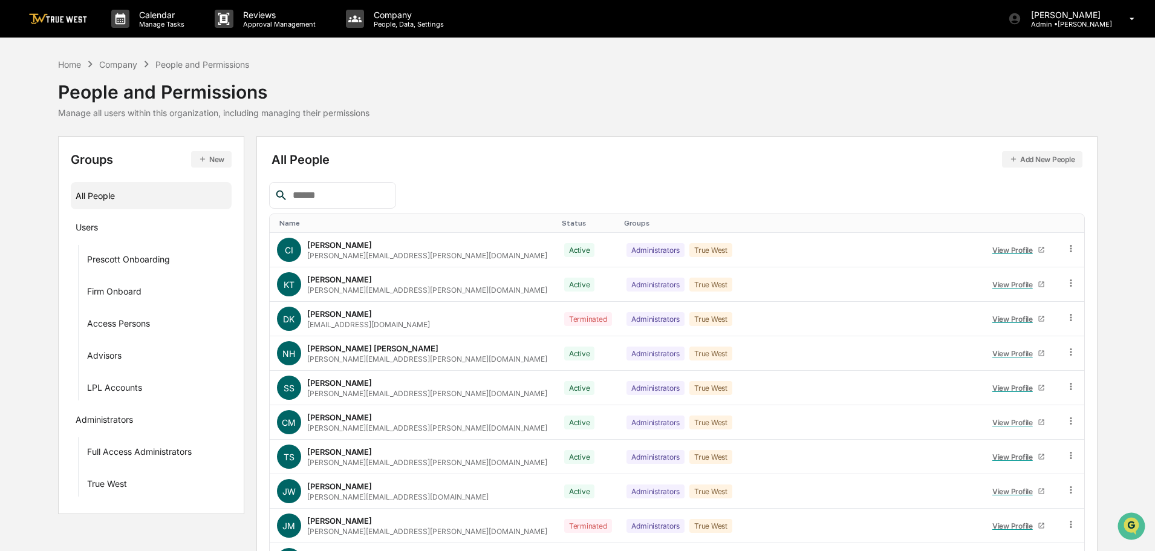
click at [117, 63] on div "Company" at bounding box center [118, 64] width 38 height 10
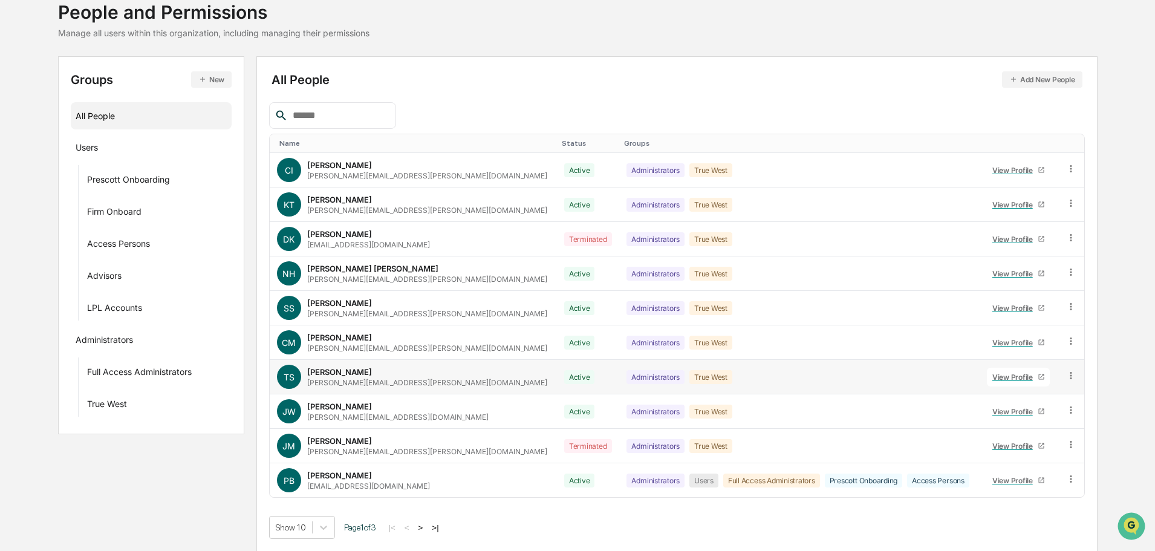
scroll to position [80, 0]
click at [424, 528] on button ">" at bounding box center [421, 527] width 12 height 10
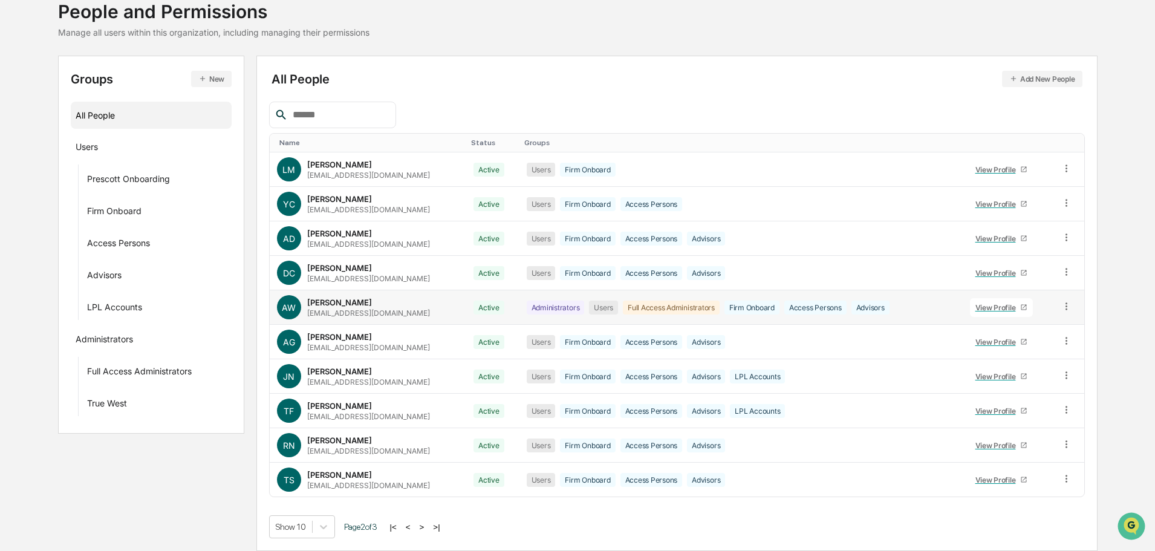
click at [980, 305] on div "View Profile" at bounding box center [997, 307] width 45 height 9
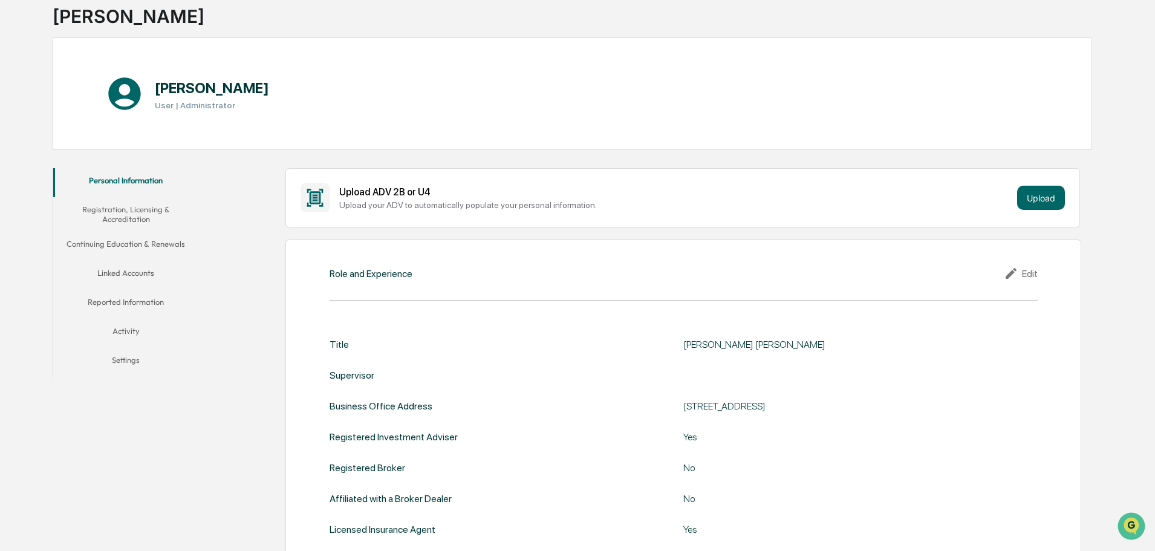
click at [129, 221] on button "Registration, Licensing & Accreditation" at bounding box center [125, 214] width 145 height 34
